Goal: Browse casually: Explore the website without a specific task or goal

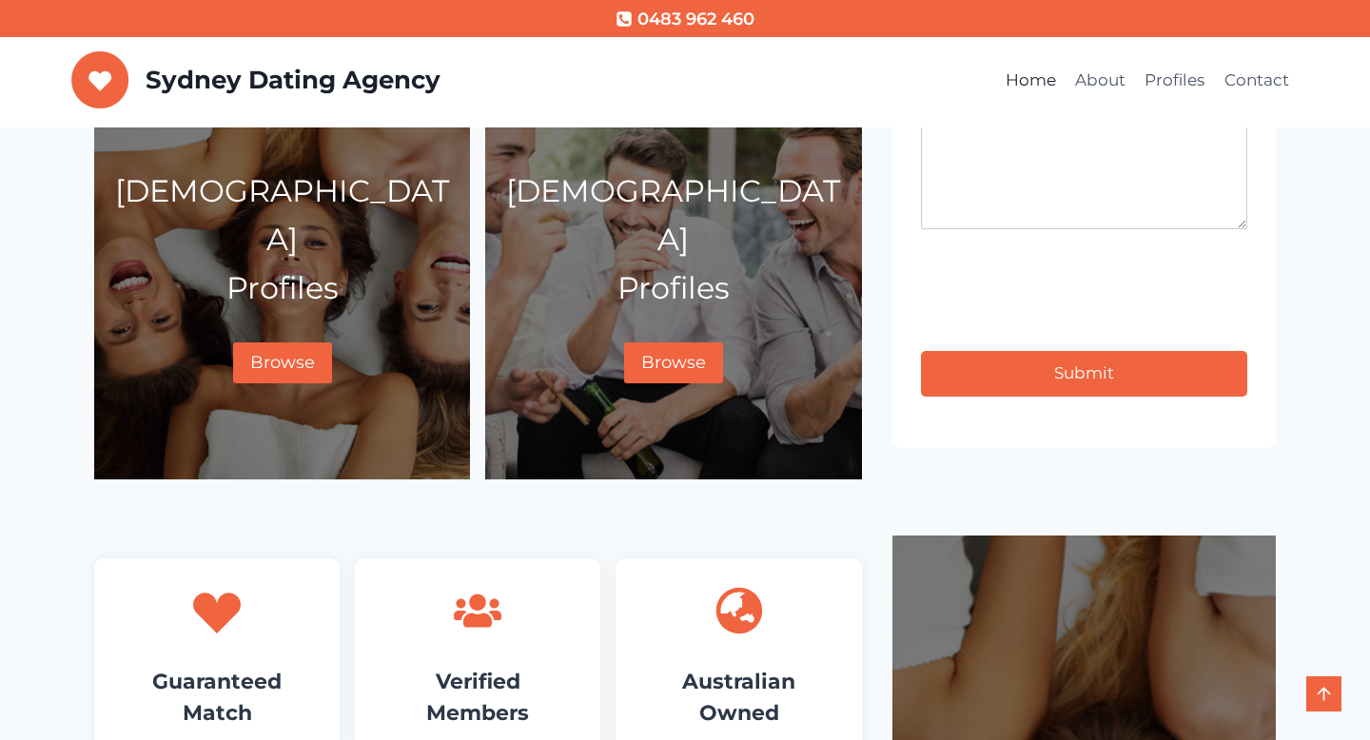
scroll to position [1031, 0]
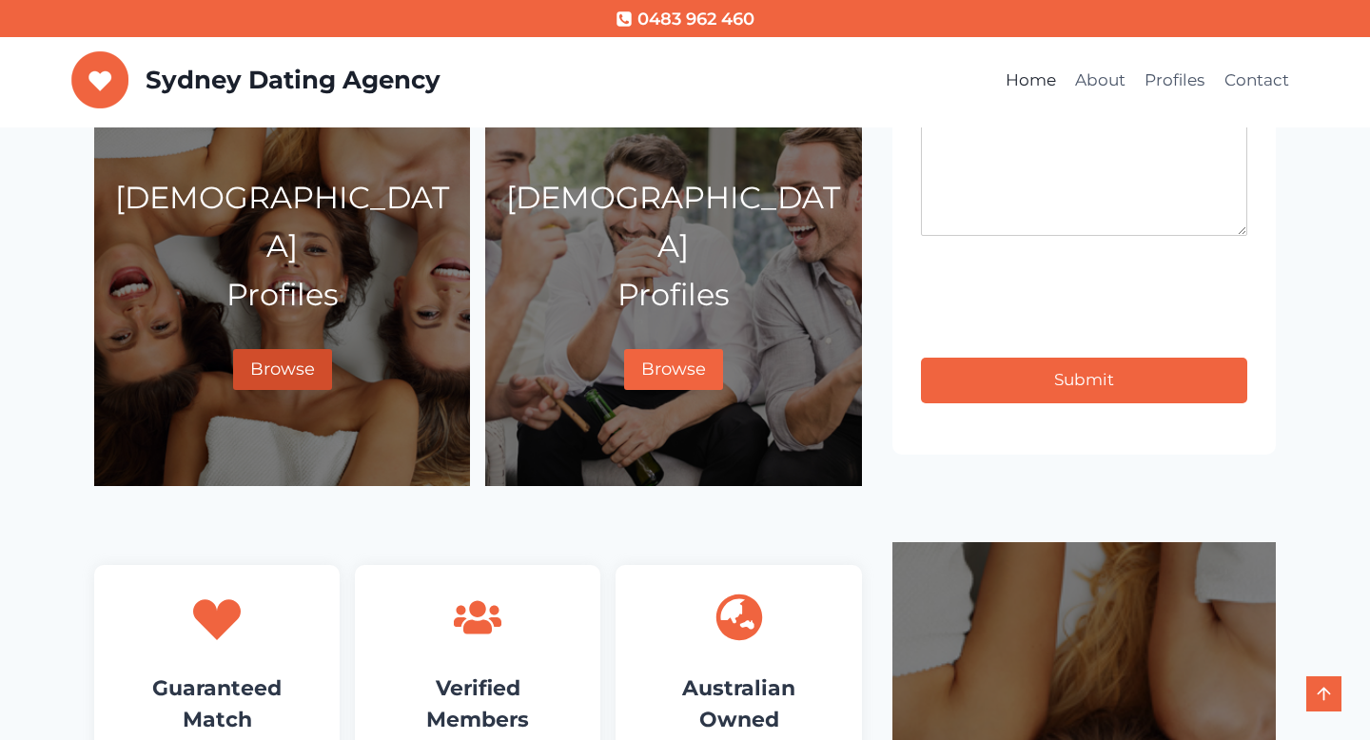
click at [286, 349] on link "Browse" at bounding box center [282, 369] width 99 height 41
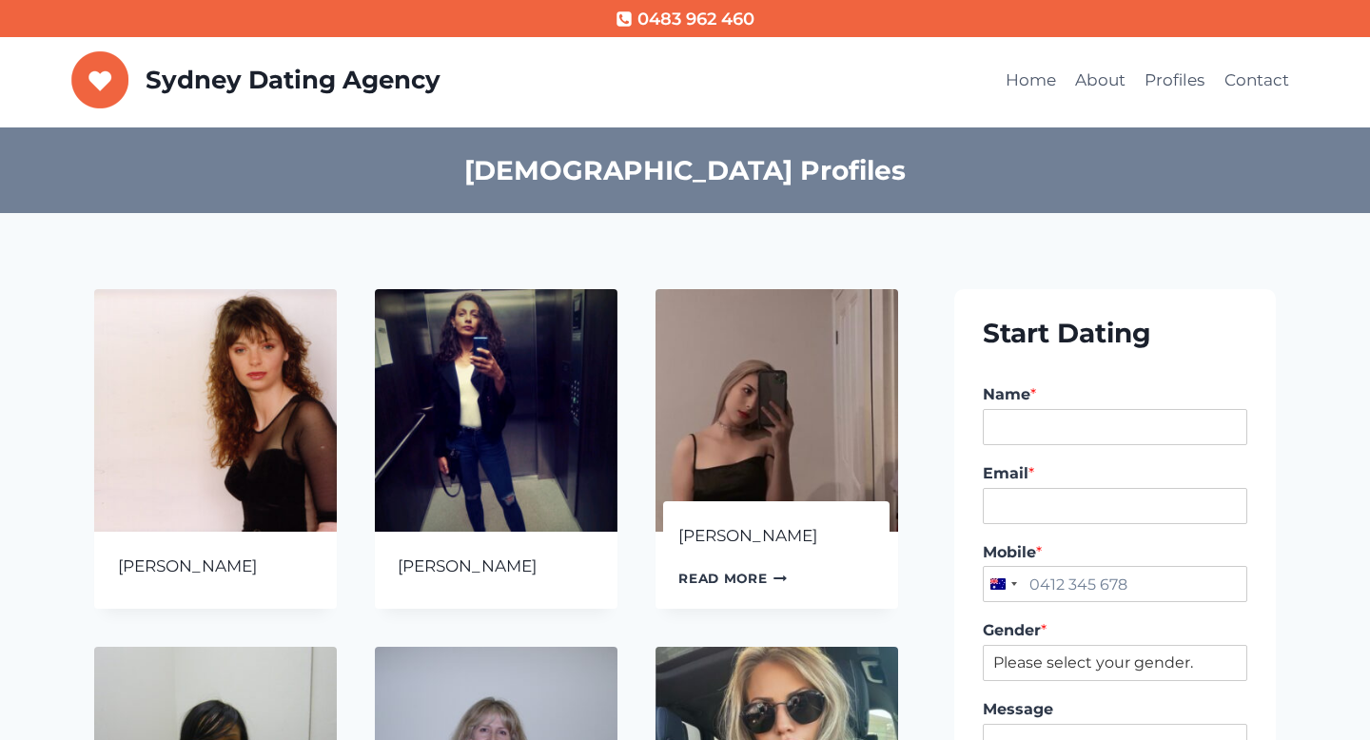
click at [729, 575] on link "Read more Continue Loading Done" at bounding box center [732, 578] width 108 height 29
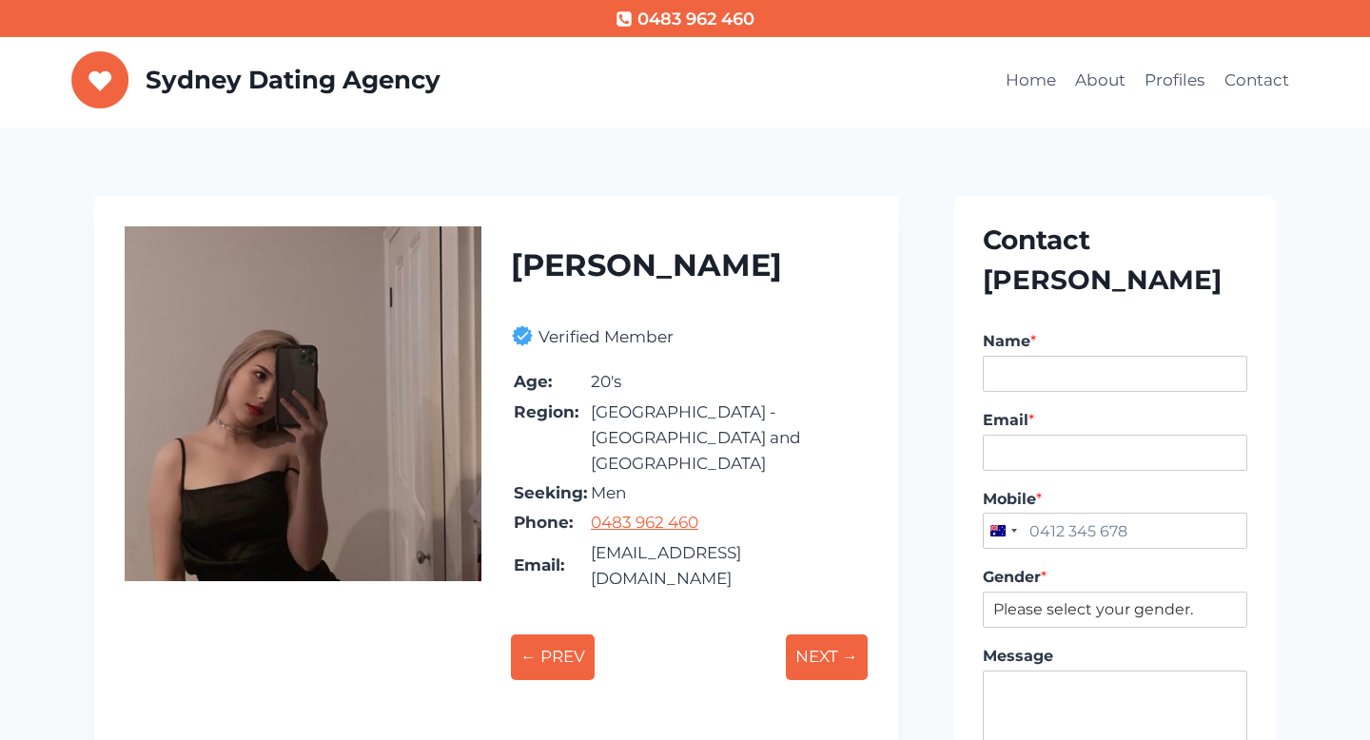
scroll to position [1, 0]
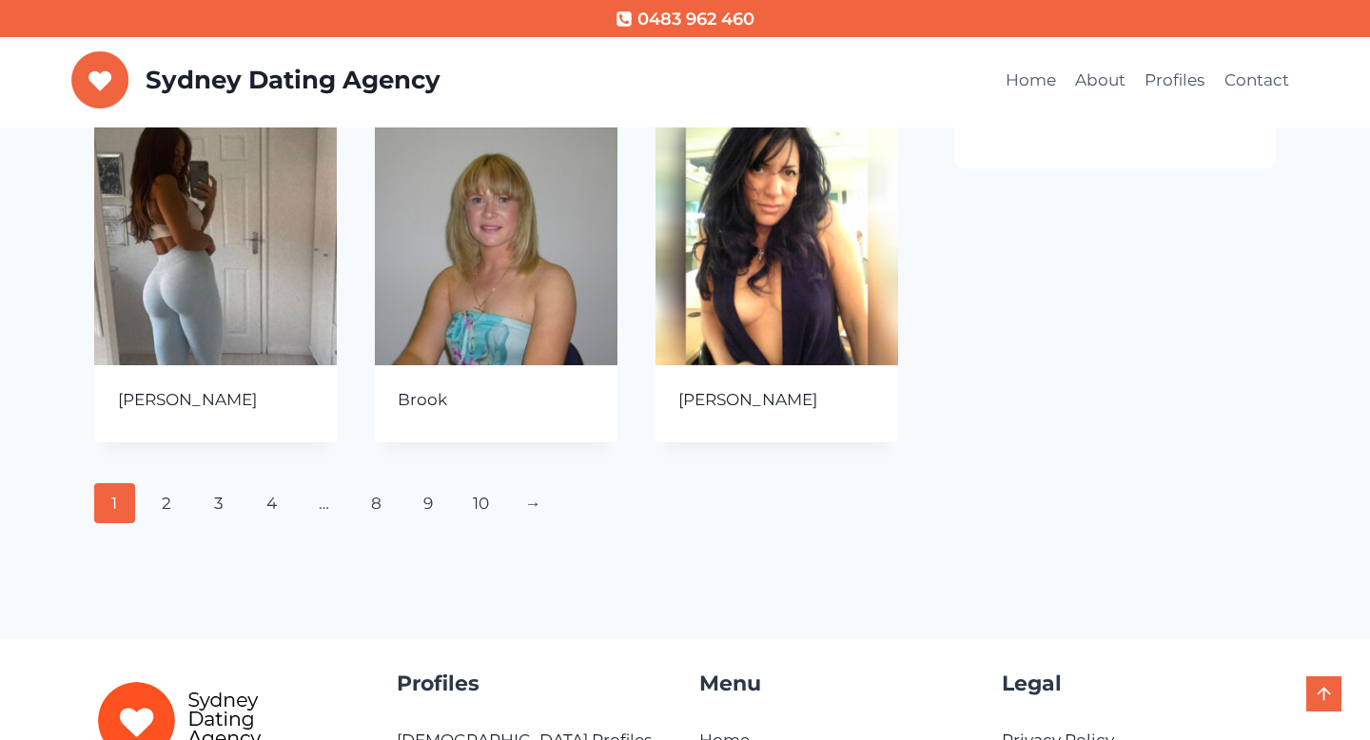
scroll to position [886, 0]
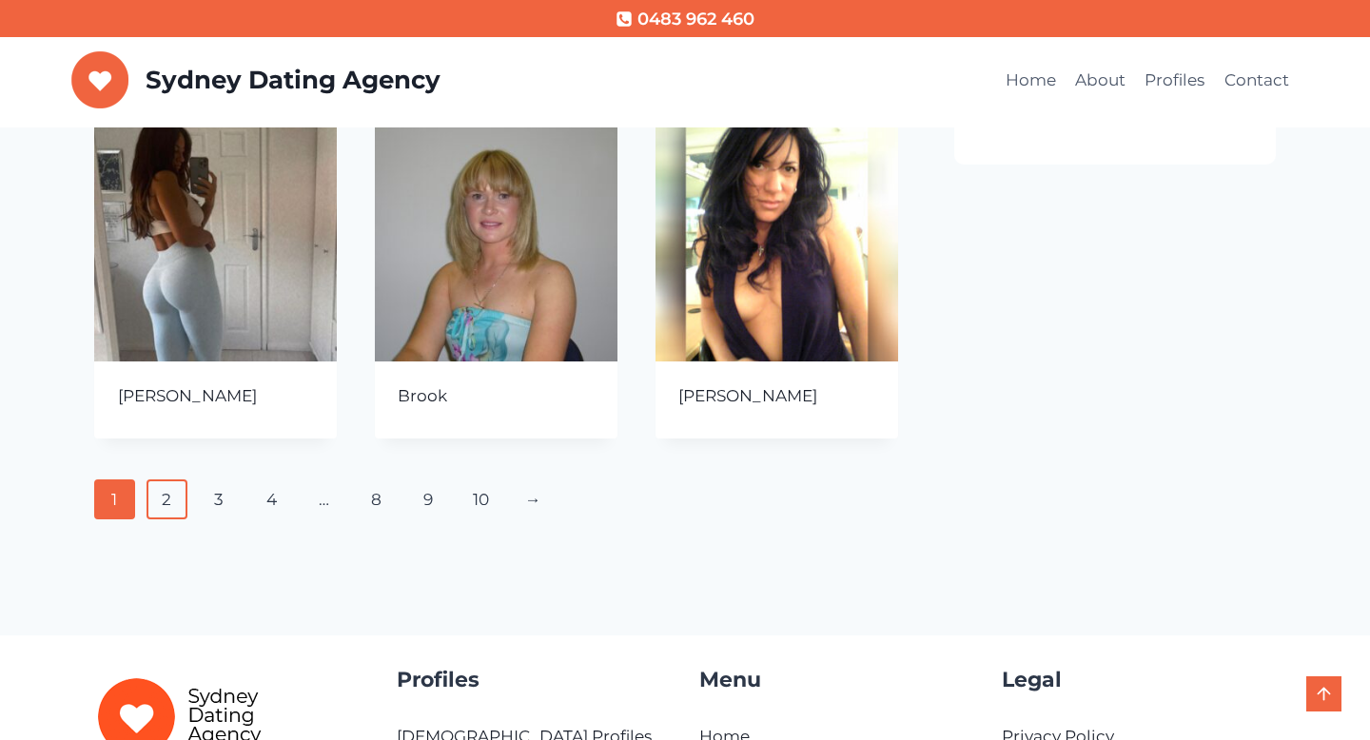
click at [177, 495] on link "2" at bounding box center [166, 499] width 41 height 40
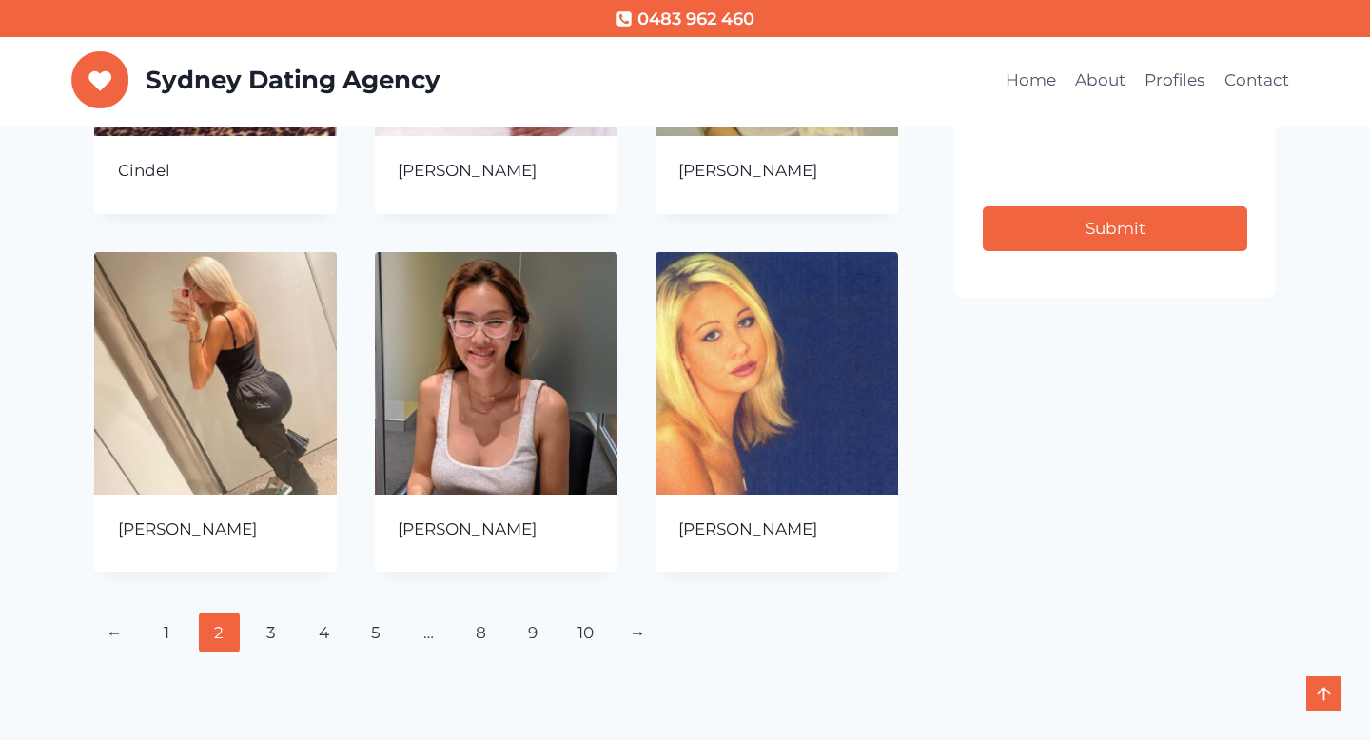
scroll to position [754, 0]
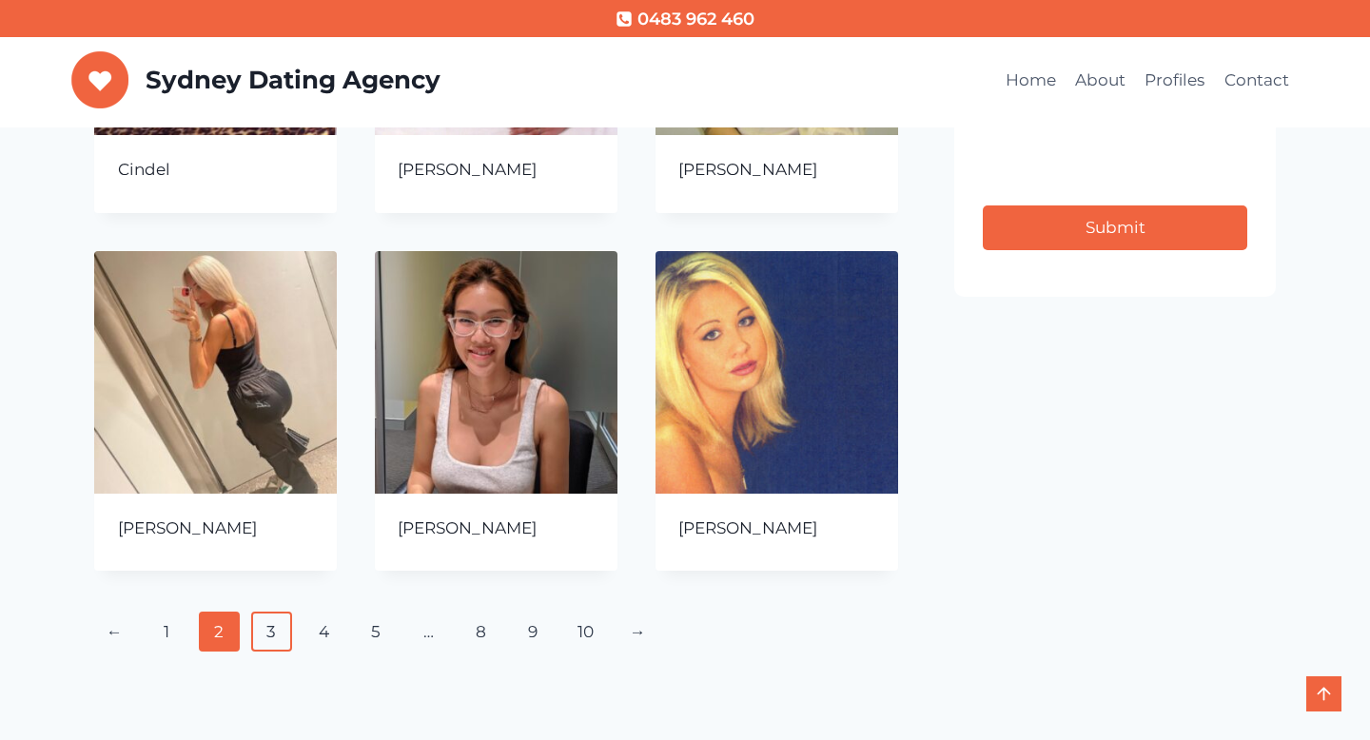
click at [274, 631] on link "3" at bounding box center [271, 632] width 41 height 40
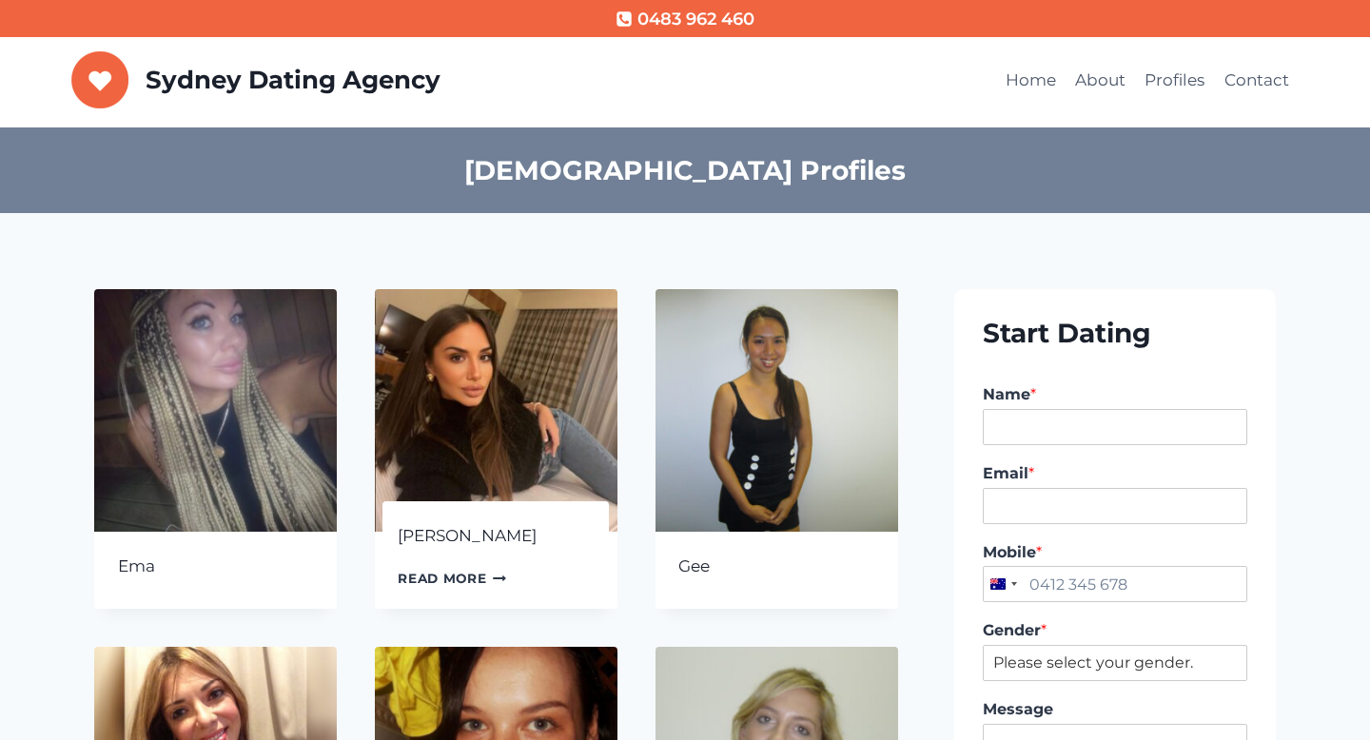
click at [427, 532] on link "Emily" at bounding box center [467, 535] width 139 height 19
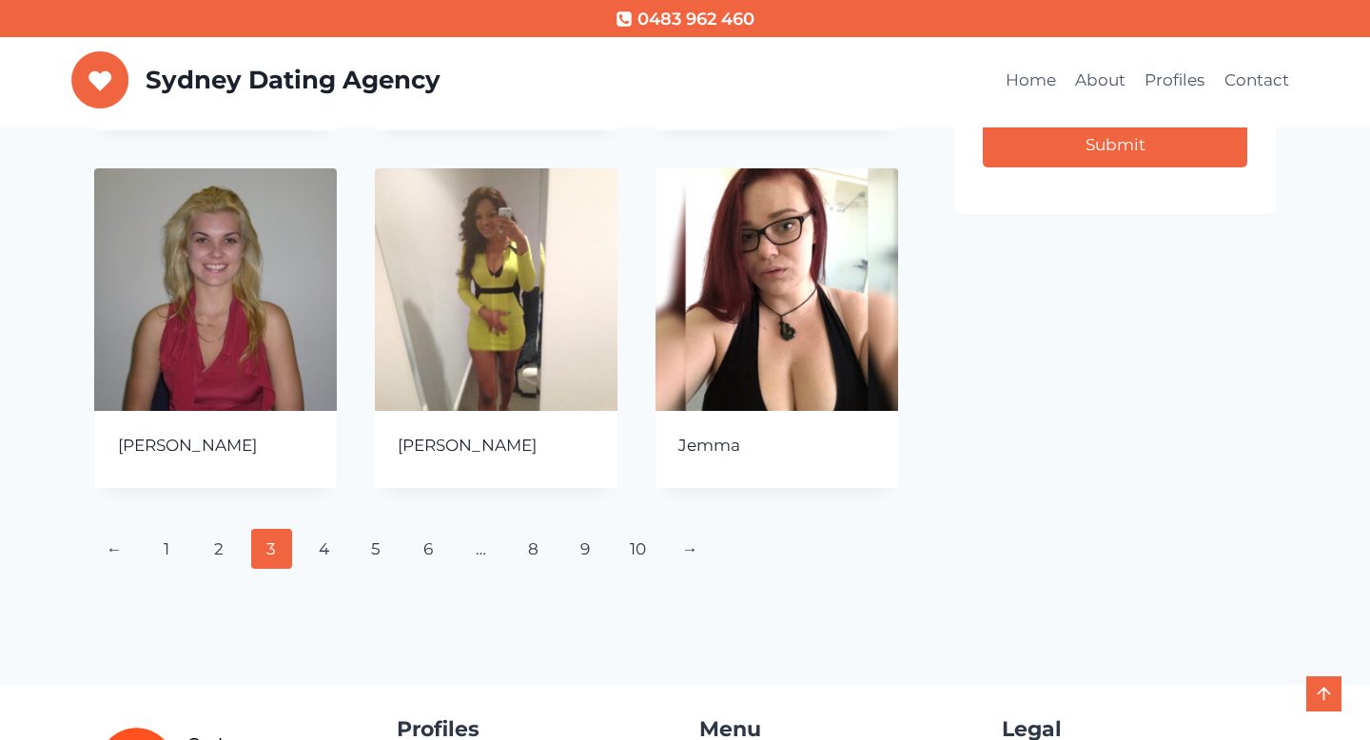
scroll to position [868, 0]
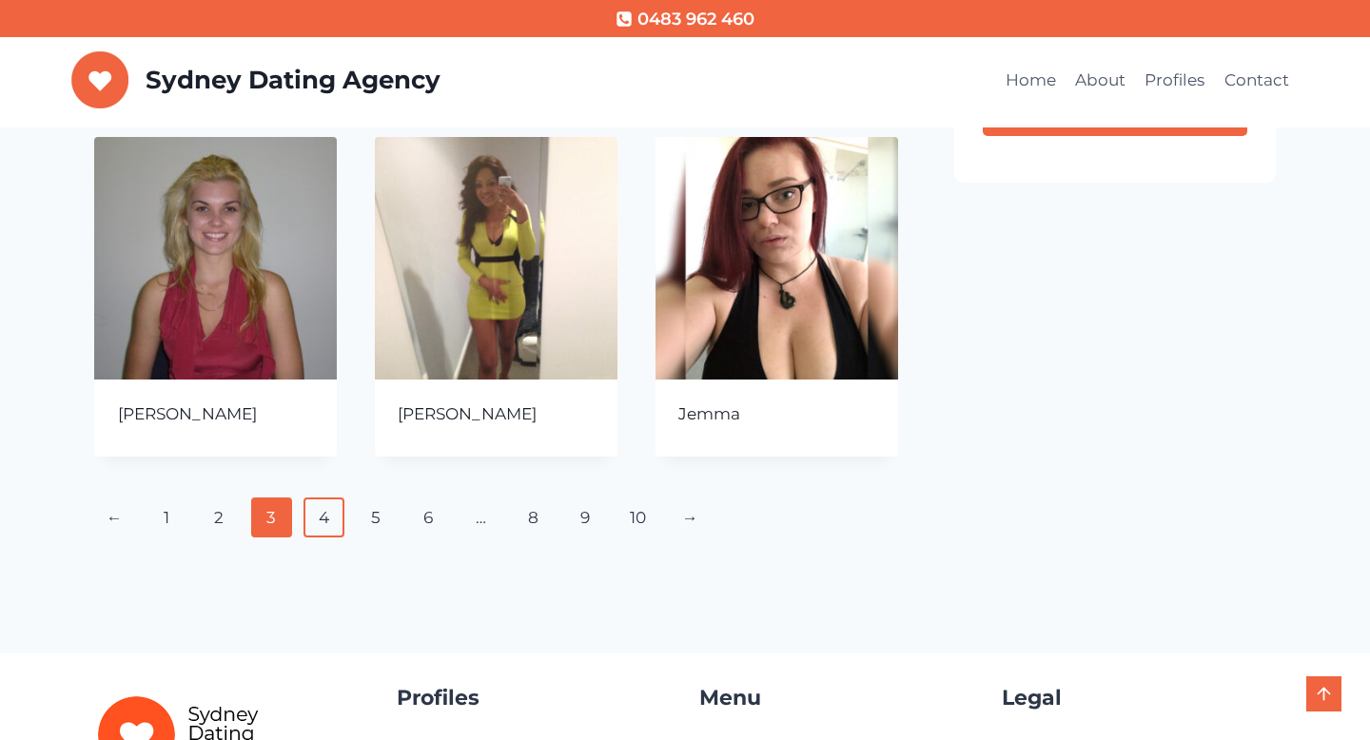
click at [328, 513] on link "4" at bounding box center [323, 517] width 41 height 40
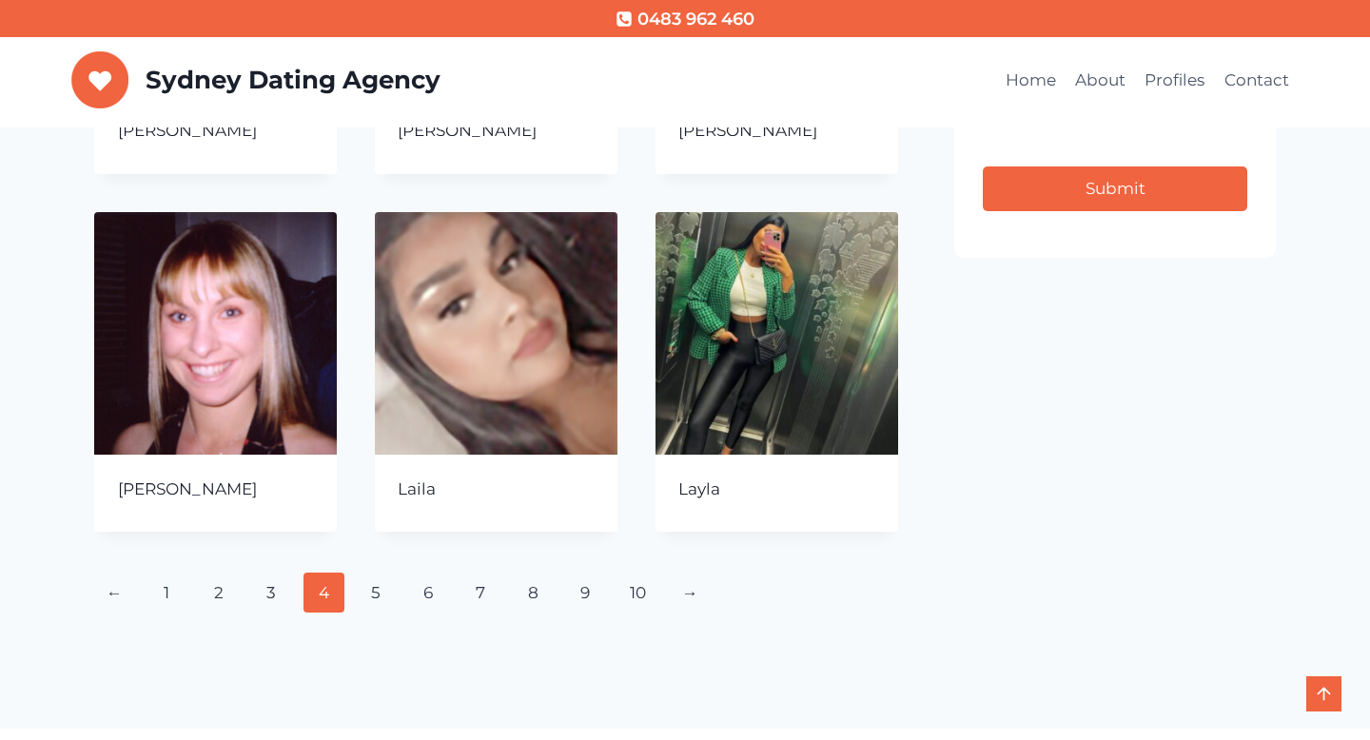
scroll to position [795, 0]
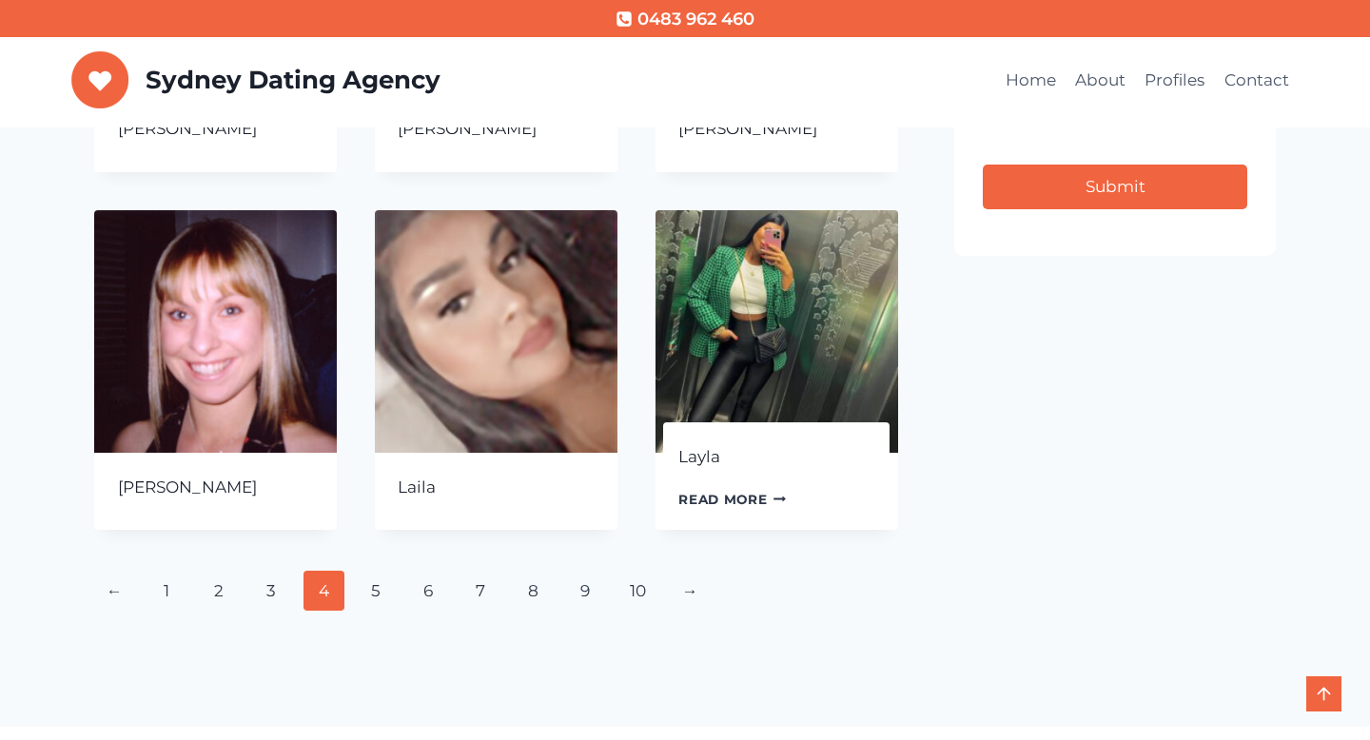
click at [706, 455] on link "Layla" at bounding box center [699, 456] width 42 height 19
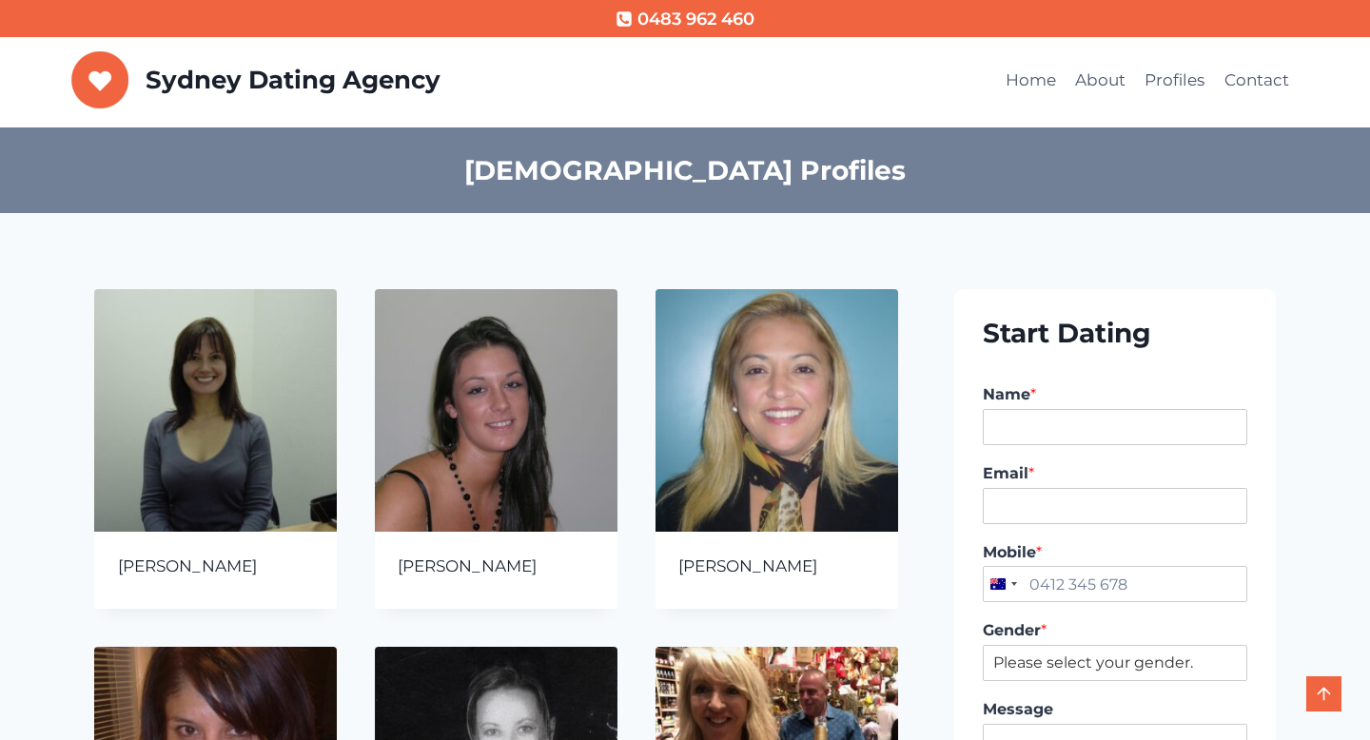
scroll to position [795, 0]
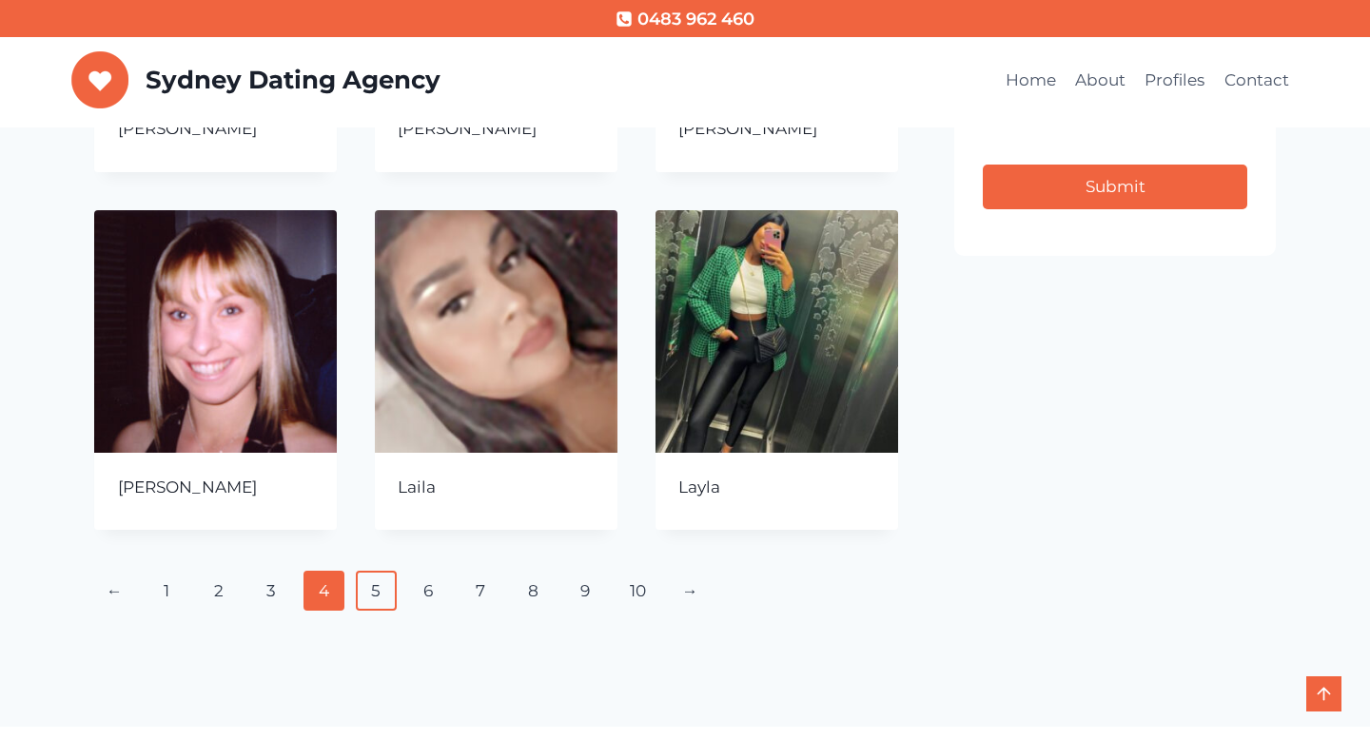
click at [376, 588] on link "5" at bounding box center [376, 591] width 41 height 40
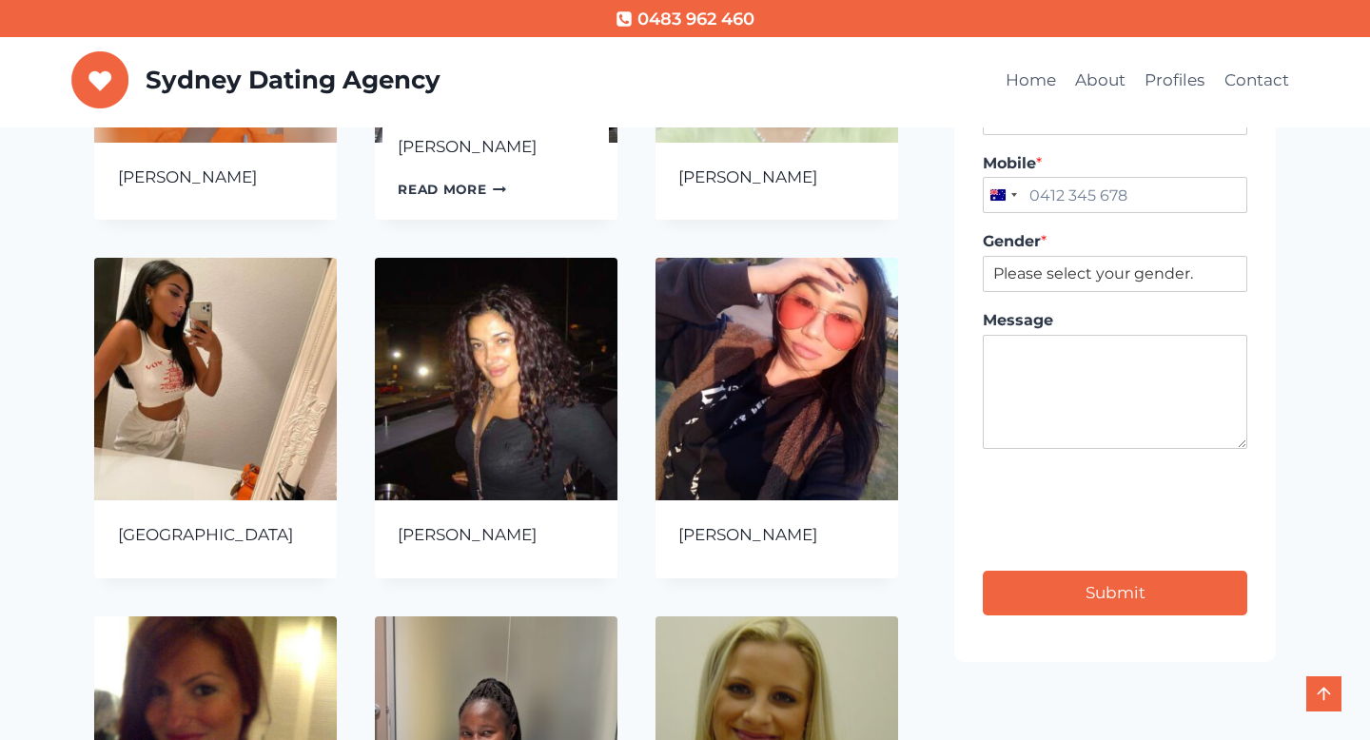
scroll to position [394, 0]
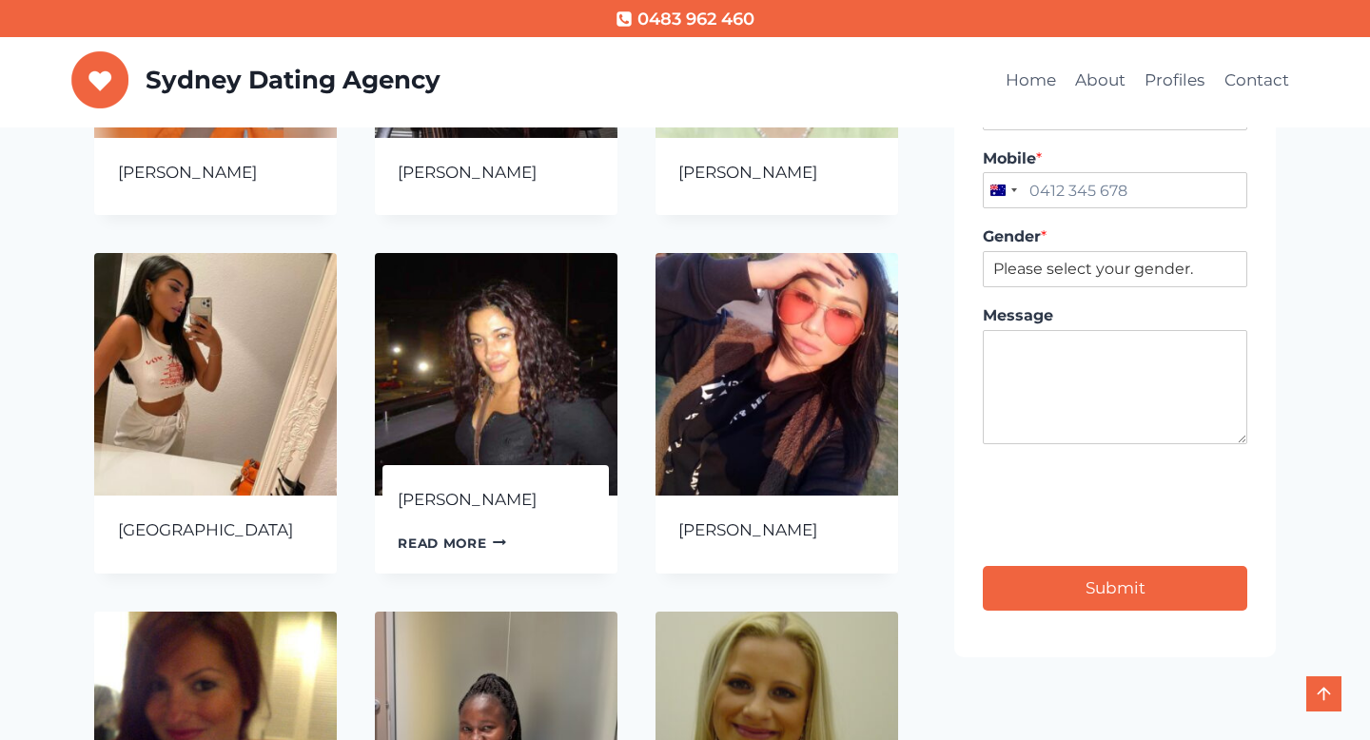
click at [506, 414] on img at bounding box center [496, 374] width 243 height 243
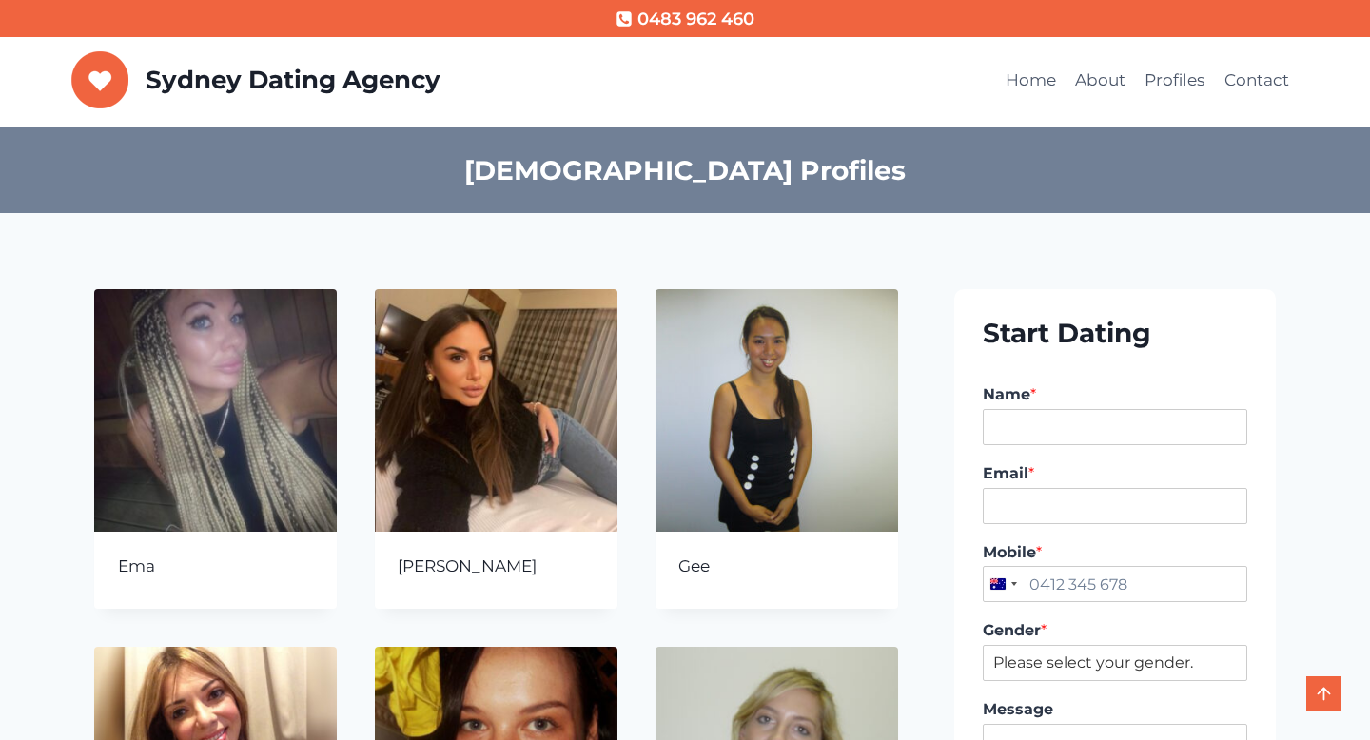
scroll to position [868, 0]
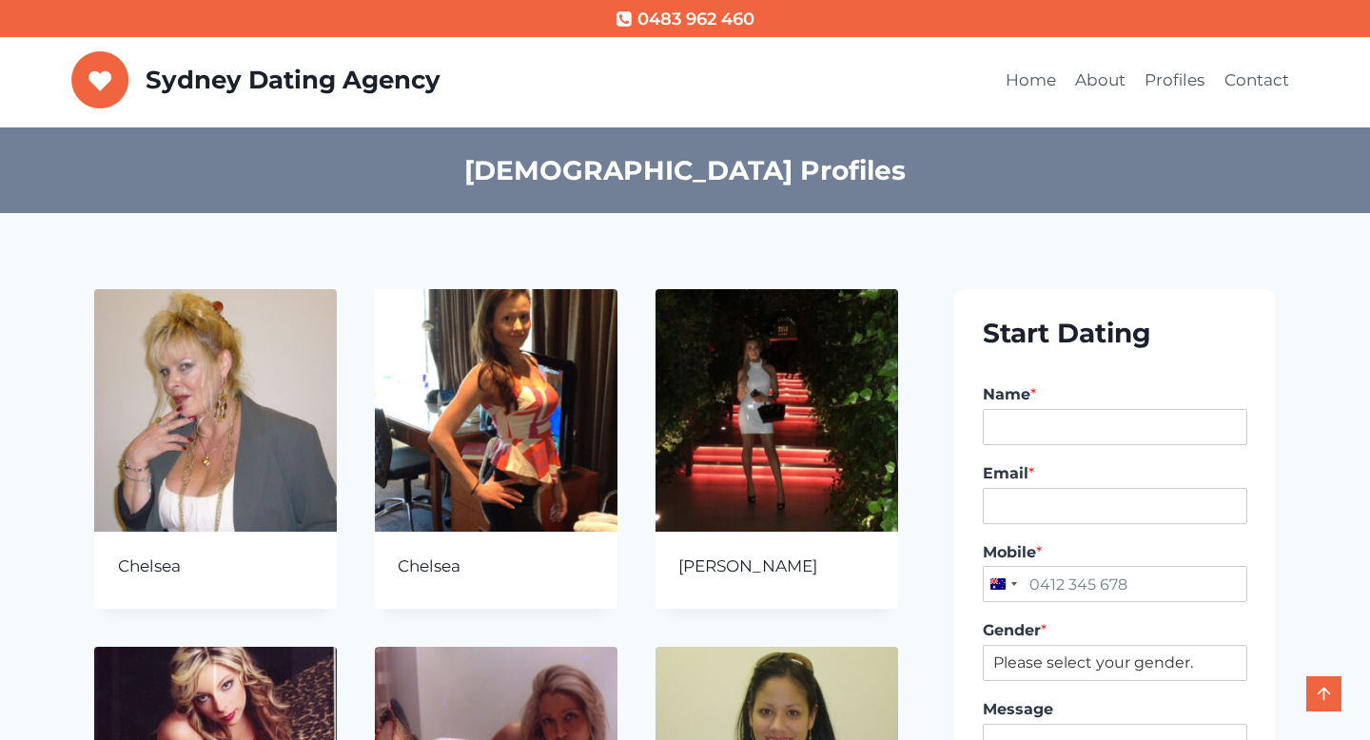
scroll to position [754, 0]
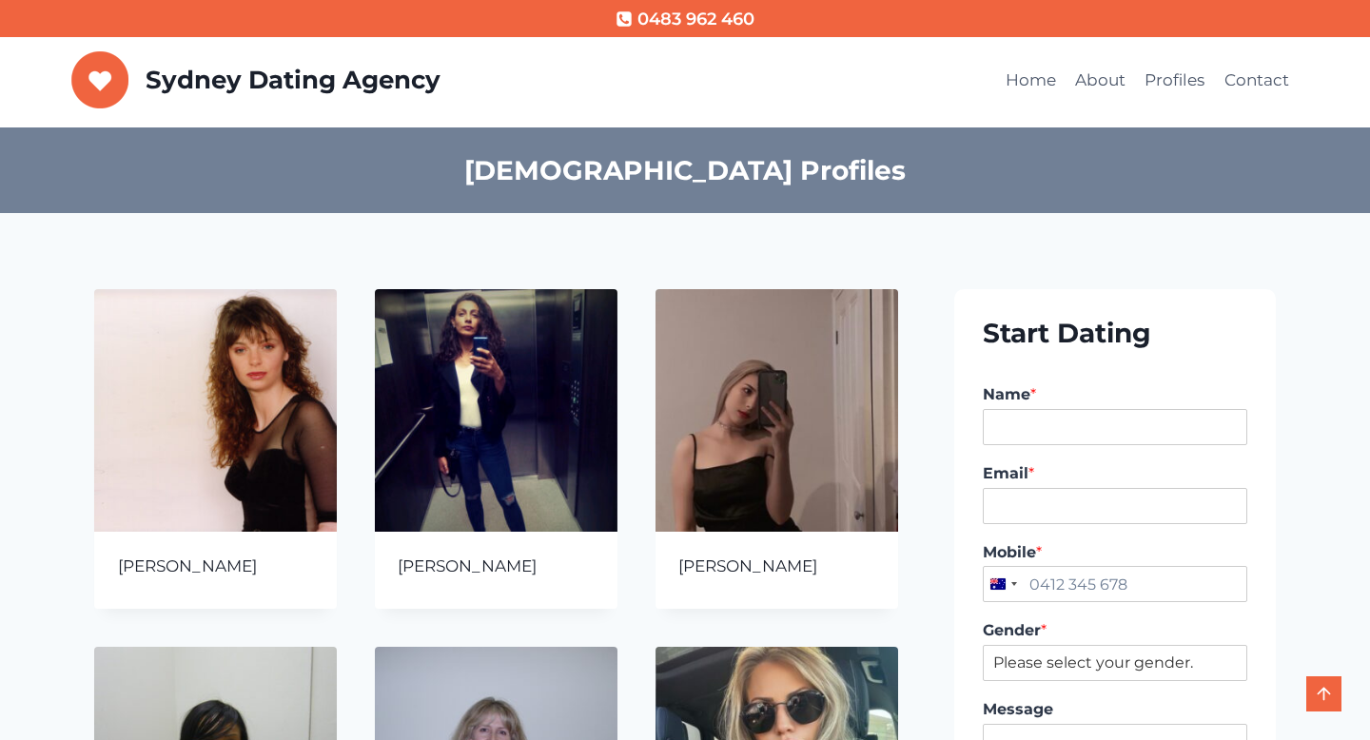
scroll to position [886, 0]
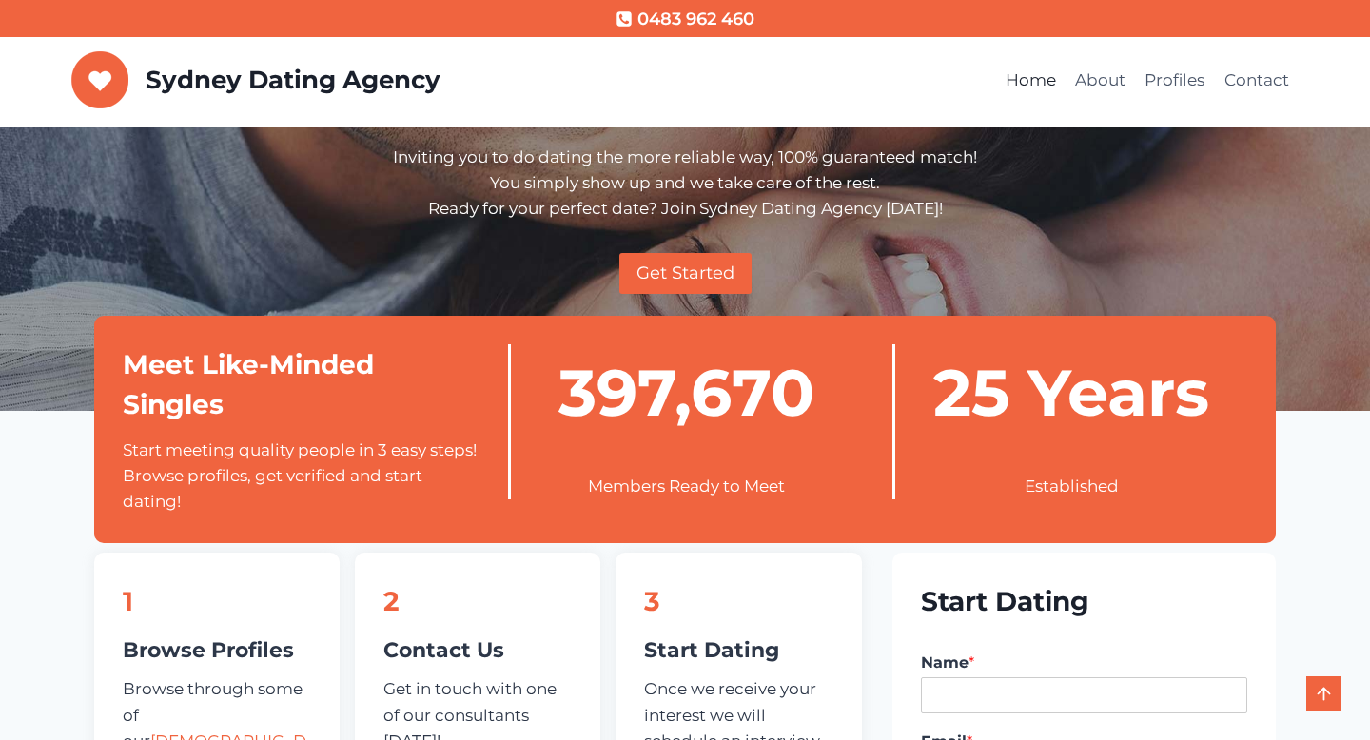
scroll to position [185, 0]
